Goal: Transaction & Acquisition: Purchase product/service

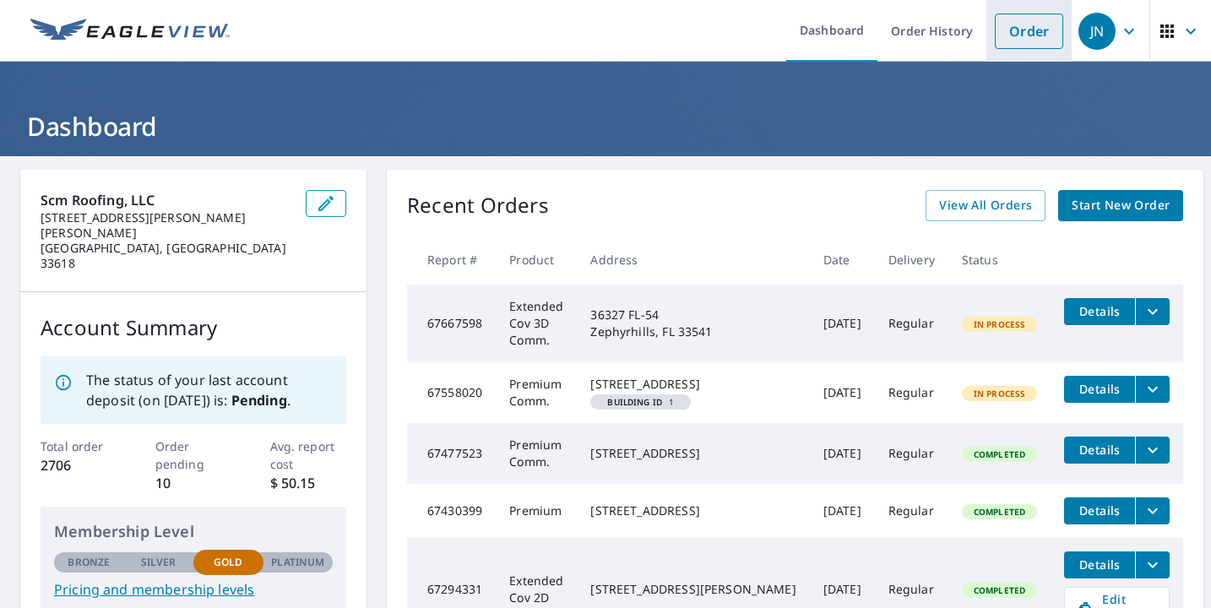
click at [1020, 28] on link "Order" at bounding box center [1029, 31] width 68 height 35
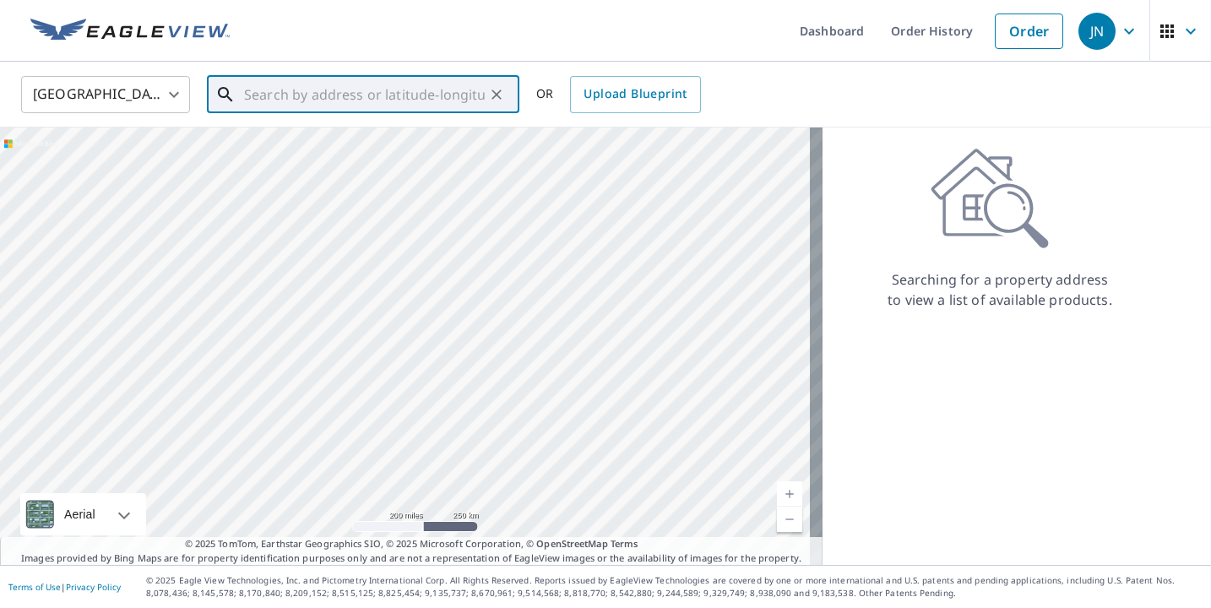
click at [323, 102] on input "text" at bounding box center [364, 94] width 241 height 47
paste input "[STREET_ADDRESS]"
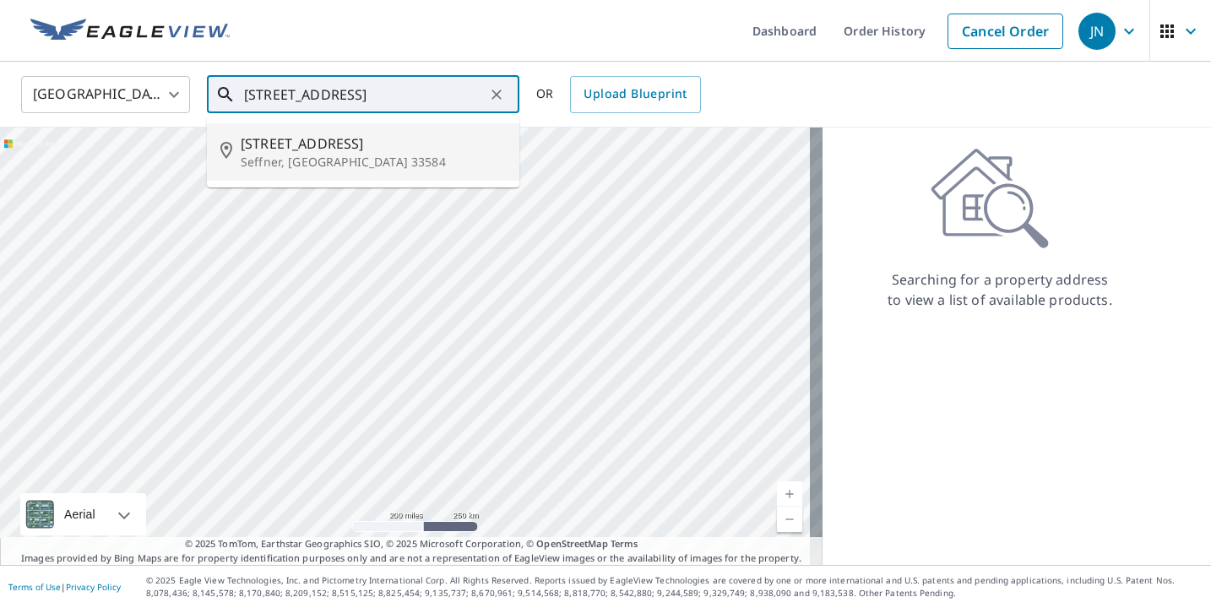
click at [327, 151] on span "[STREET_ADDRESS]" at bounding box center [373, 143] width 265 height 20
type input "[STREET_ADDRESS]"
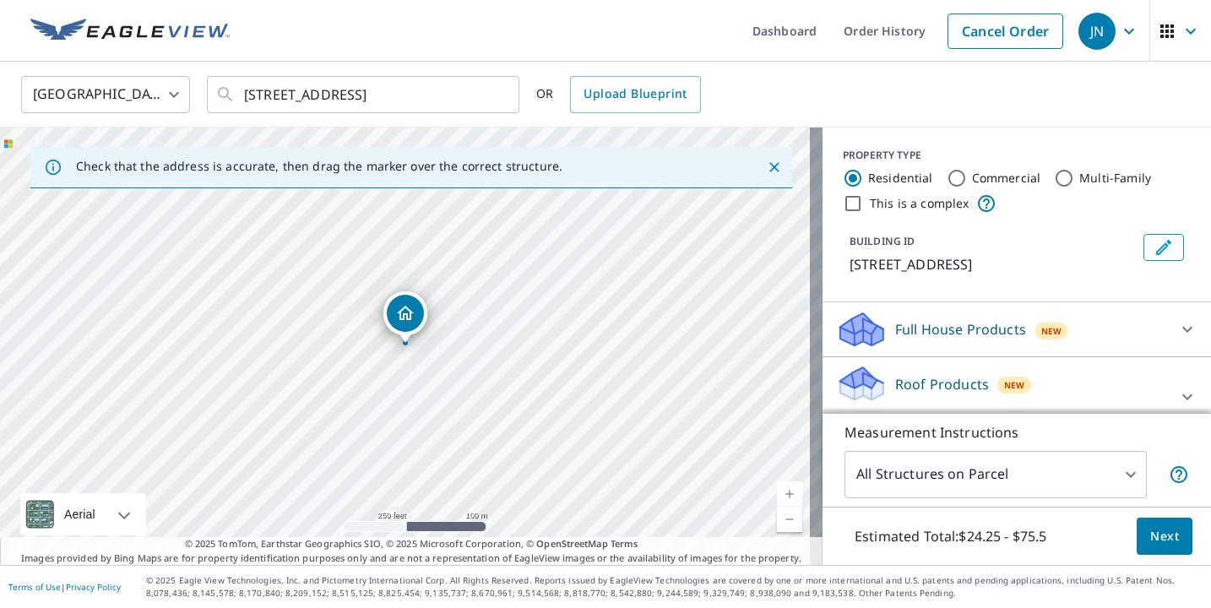
click at [781, 495] on link "Current Level 17, Zoom In" at bounding box center [789, 493] width 25 height 25
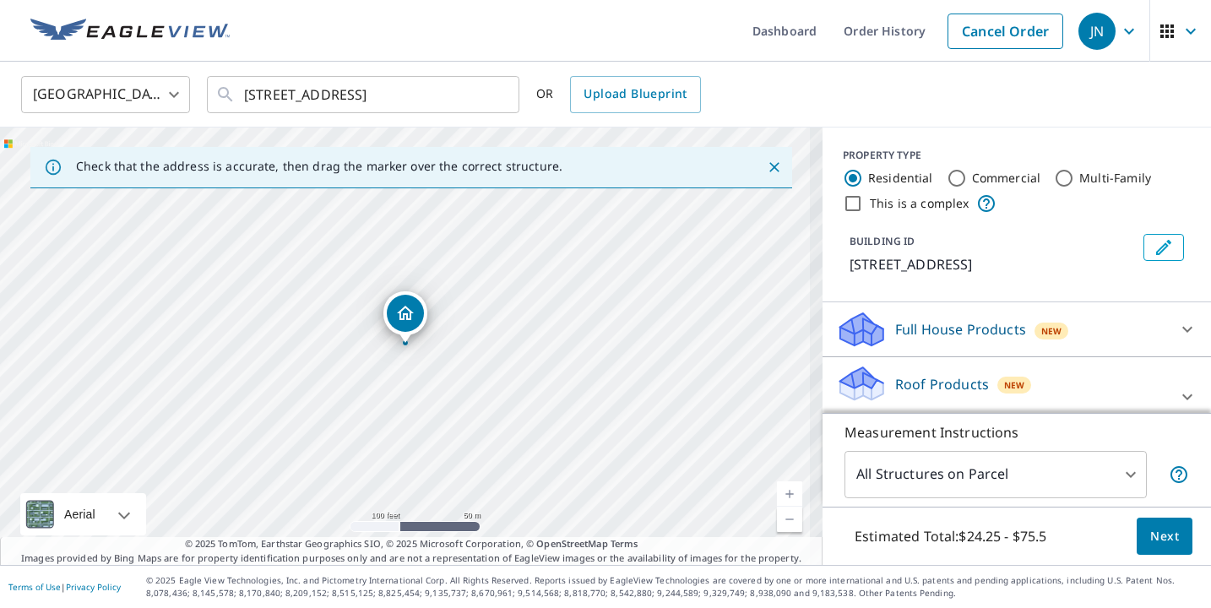
click at [781, 495] on link "Current Level 18, Zoom In" at bounding box center [789, 493] width 25 height 25
click at [1158, 537] on span "Next" at bounding box center [1164, 536] width 29 height 21
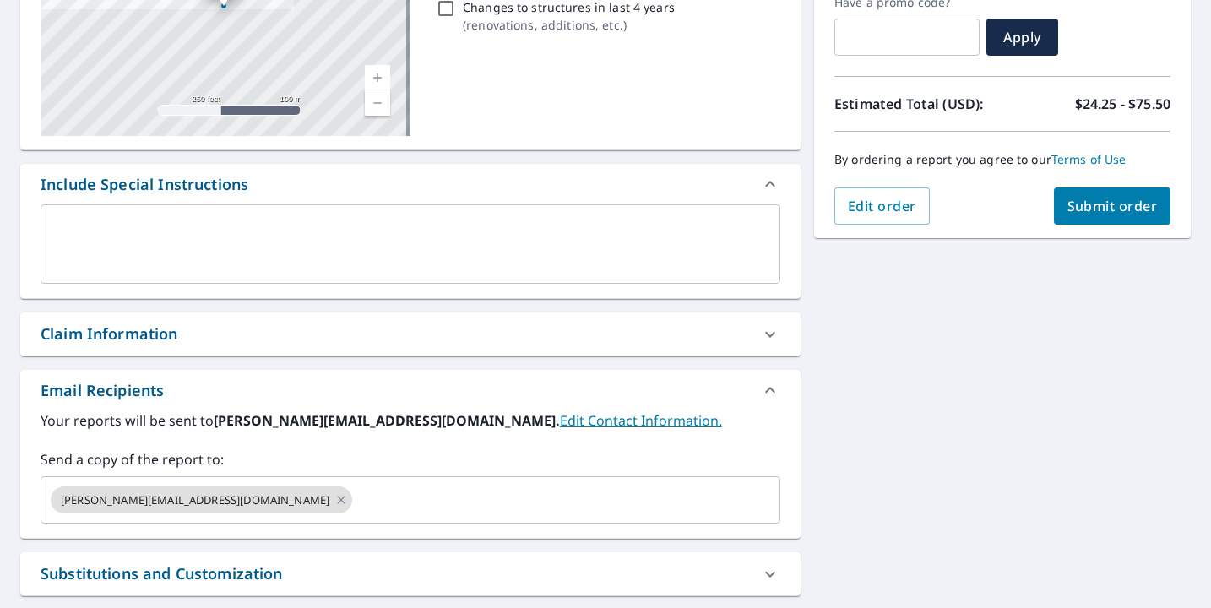
scroll to position [425, 0]
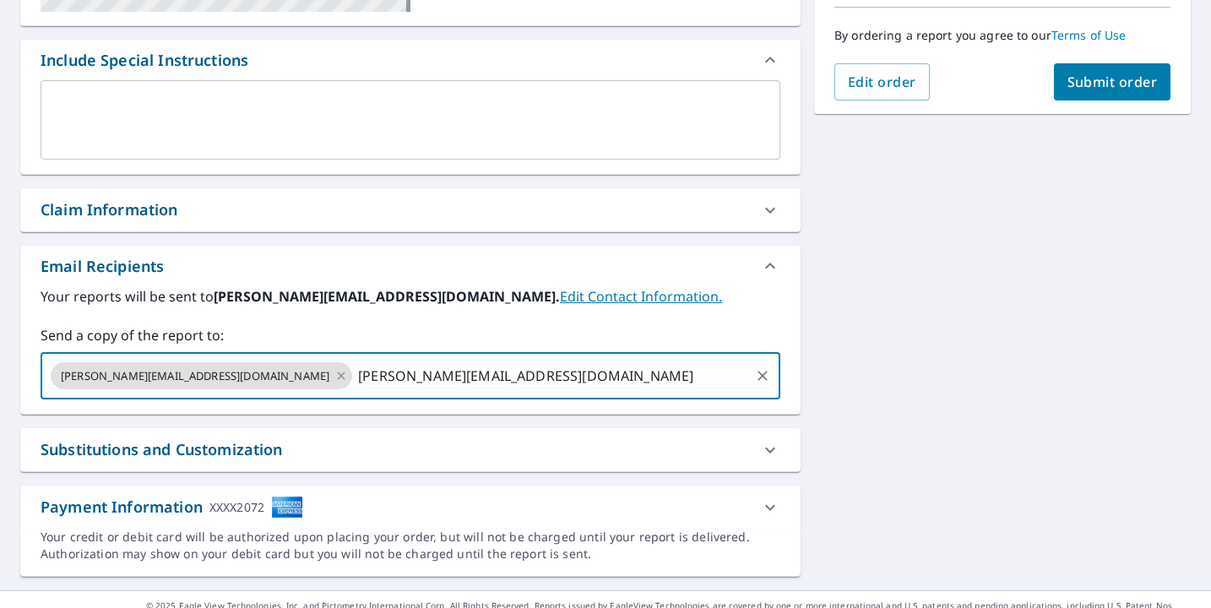
type input "[PERSON_NAME][EMAIL_ADDRESS][DOMAIN_NAME]"
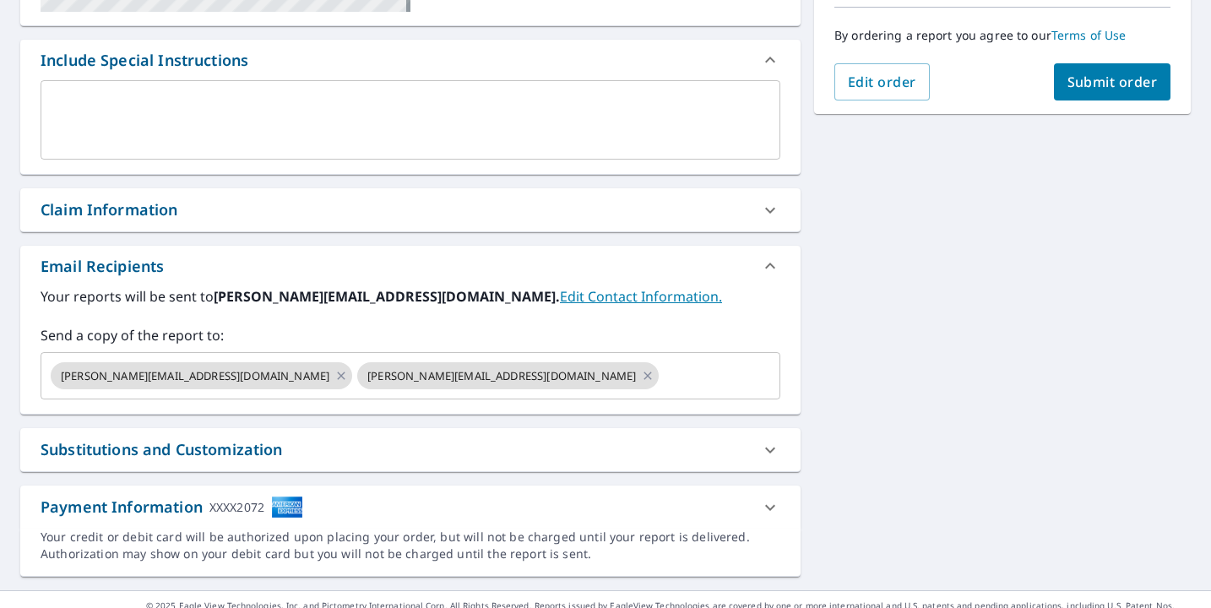
click at [881, 422] on div "[STREET_ADDRESS] Aerial Road A standard road map Aerial A detailed look from ab…" at bounding box center [605, 160] width 1211 height 859
click at [1079, 93] on button "Submit order" at bounding box center [1112, 81] width 117 height 37
checkbox input "true"
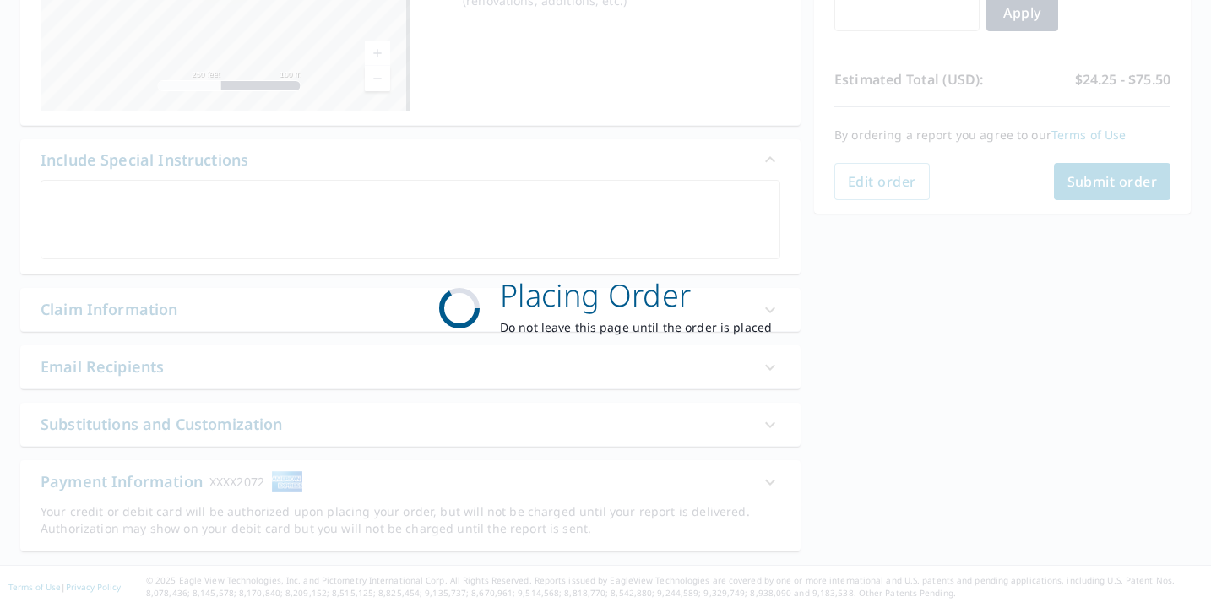
scroll to position [325, 0]
